Goal: Navigation & Orientation: Find specific page/section

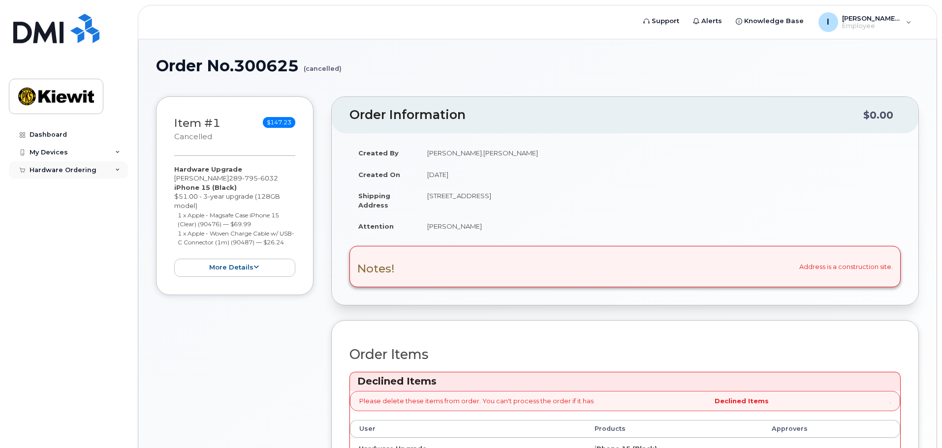
click at [114, 169] on div "Hardware Ordering" at bounding box center [68, 170] width 119 height 18
click at [118, 169] on icon at bounding box center [117, 170] width 5 height 5
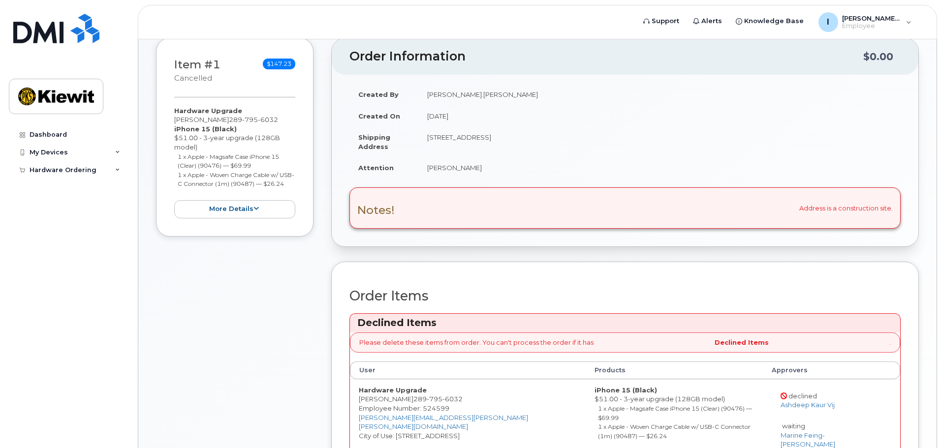
scroll to position [197, 0]
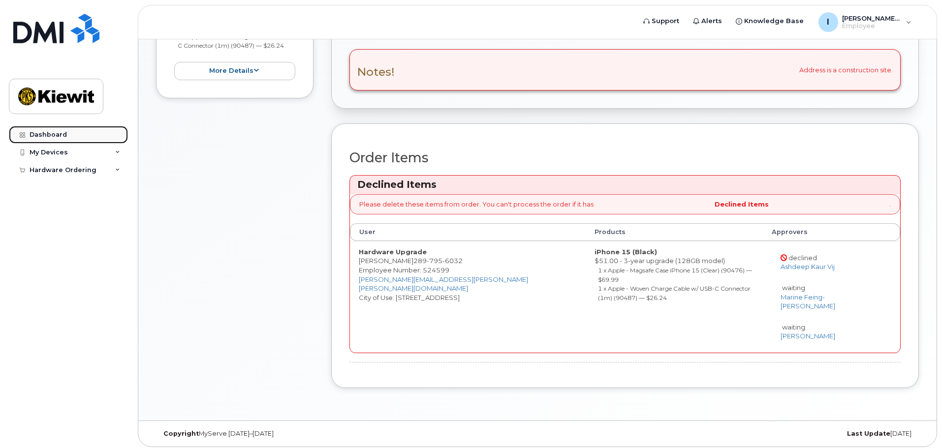
click at [67, 140] on link "Dashboard" at bounding box center [68, 135] width 119 height 18
